Goal: Task Accomplishment & Management: Use online tool/utility

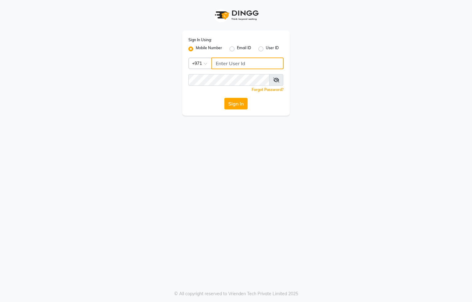
click at [236, 65] on input "Username" at bounding box center [248, 64] width 72 height 12
type input "554622061"
click at [237, 105] on button "Sign In" at bounding box center [236, 104] width 23 height 12
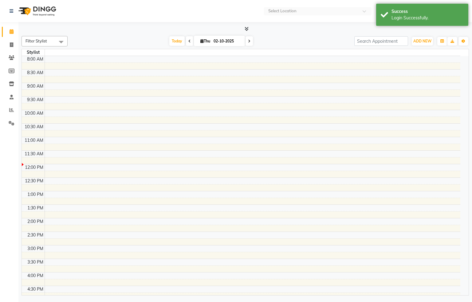
select select "en"
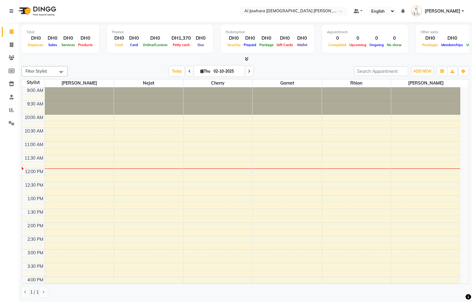
click at [97, 149] on div "9:00 AM 9:30 AM 10:00 AM 10:30 AM 11:00 AM 11:30 AM 12:00 PM 12:30 PM 1:00 PM 1…" at bounding box center [241, 263] width 439 height 352
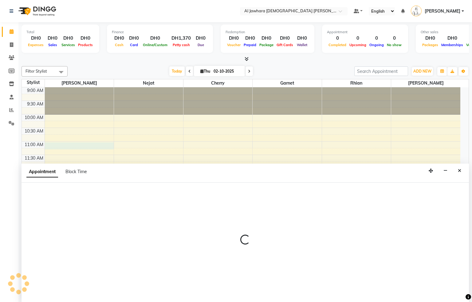
select select "13408"
select select "tentative"
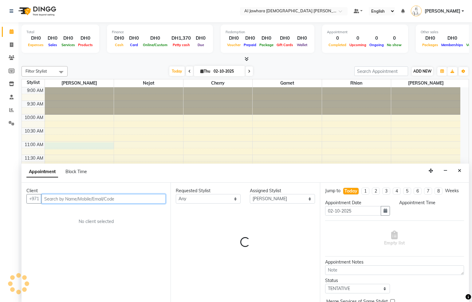
select select "660"
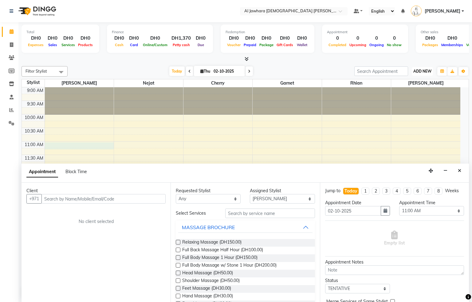
click at [422, 70] on span "ADD NEW" at bounding box center [423, 71] width 18 height 5
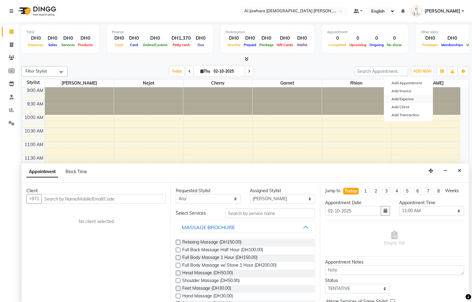
click at [412, 100] on link "Add Expense" at bounding box center [408, 99] width 49 height 8
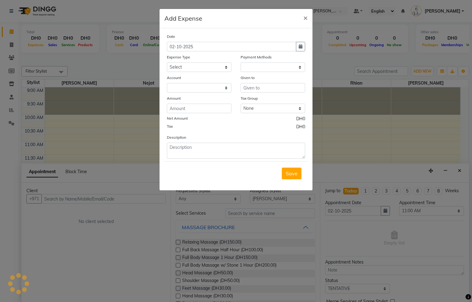
select select "1"
select select "2051"
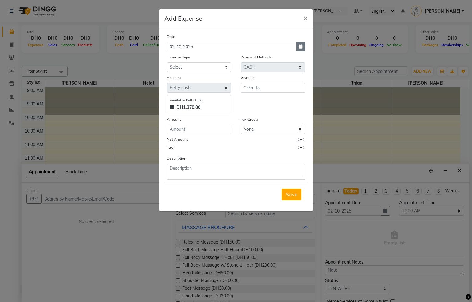
click at [297, 46] on button "button" at bounding box center [300, 47] width 9 height 10
select select "10"
select select "2025"
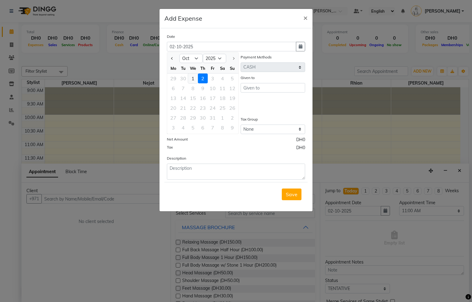
click at [193, 78] on div "1" at bounding box center [193, 79] width 10 height 10
type input "01-10-2025"
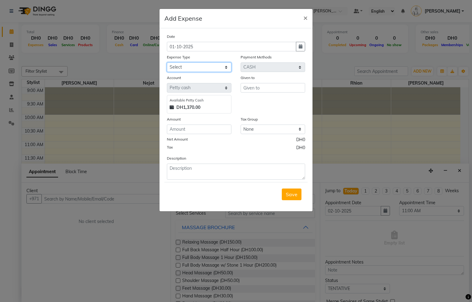
click at [189, 68] on select "Select Advance Salary Cash transfer to bank Cash transfer to hub Cash Transfer …" at bounding box center [199, 67] width 65 height 10
select select "615"
click at [167, 62] on select "Select Advance Salary Cash transfer to bank Cash transfer to hub Cash Transfer …" at bounding box center [199, 67] width 65 height 10
click at [256, 90] on input "text" at bounding box center [273, 88] width 65 height 10
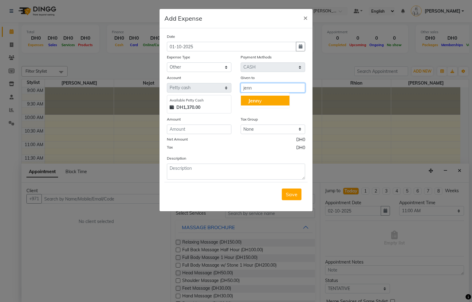
click at [255, 103] on span "Jenn" at bounding box center [253, 100] width 11 height 6
type input "[PERSON_NAME]"
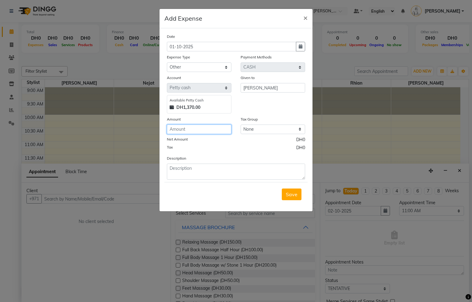
click at [180, 130] on input "number" at bounding box center [199, 130] width 65 height 10
type input "45"
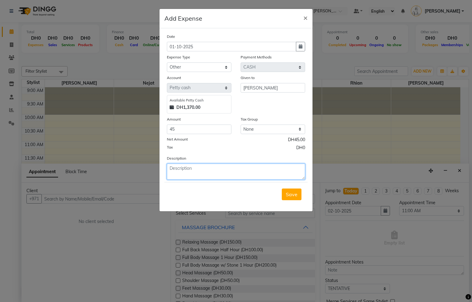
click at [188, 171] on textarea at bounding box center [236, 172] width 138 height 16
type textarea "i give for water tank for saloon by;[PERSON_NAME]"
click at [293, 195] on span "Save" at bounding box center [292, 194] width 12 height 6
